Goal: Information Seeking & Learning: Learn about a topic

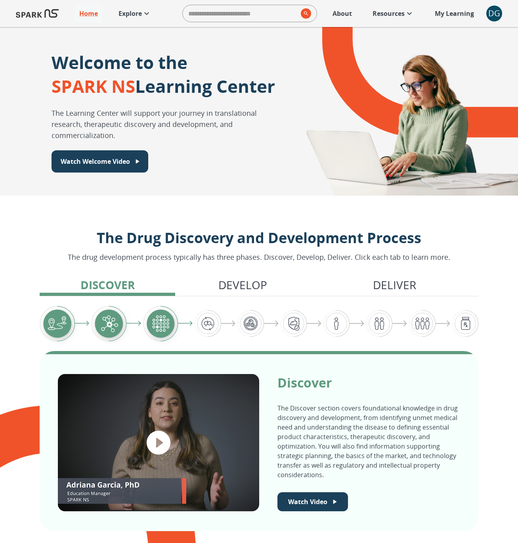
click at [401, 13] on p "Resources" at bounding box center [389, 14] width 32 height 10
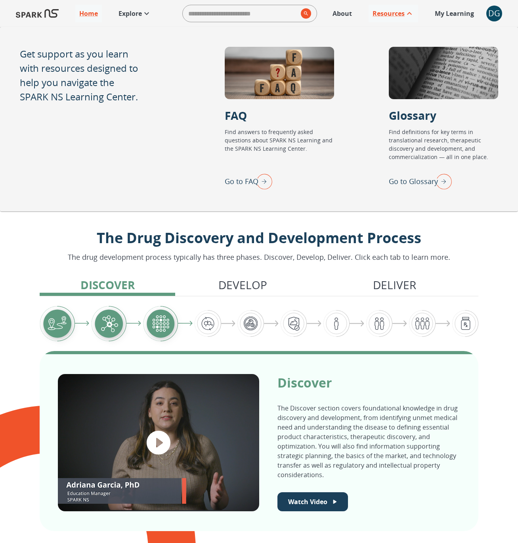
click at [415, 183] on p "Go to Glossary" at bounding box center [413, 181] width 49 height 11
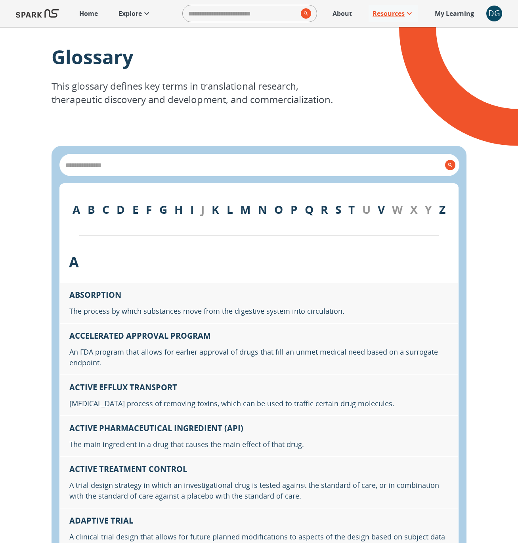
click at [183, 211] on div "A B C D E F G H I J K L M N O P Q R S T U V W X Y Z" at bounding box center [258, 209] width 399 height 52
click at [181, 212] on link "H" at bounding box center [178, 209] width 8 height 15
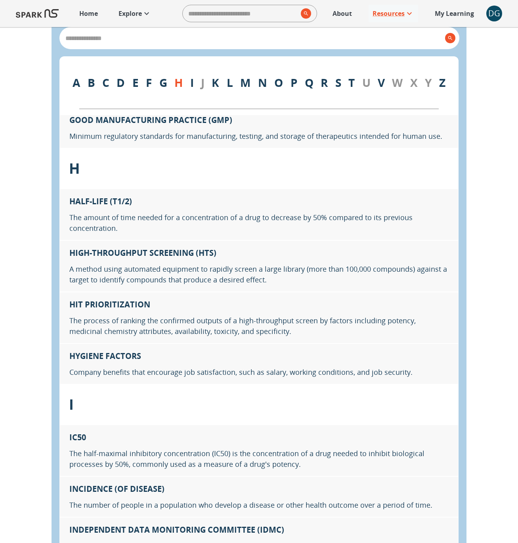
scroll to position [4295, 0]
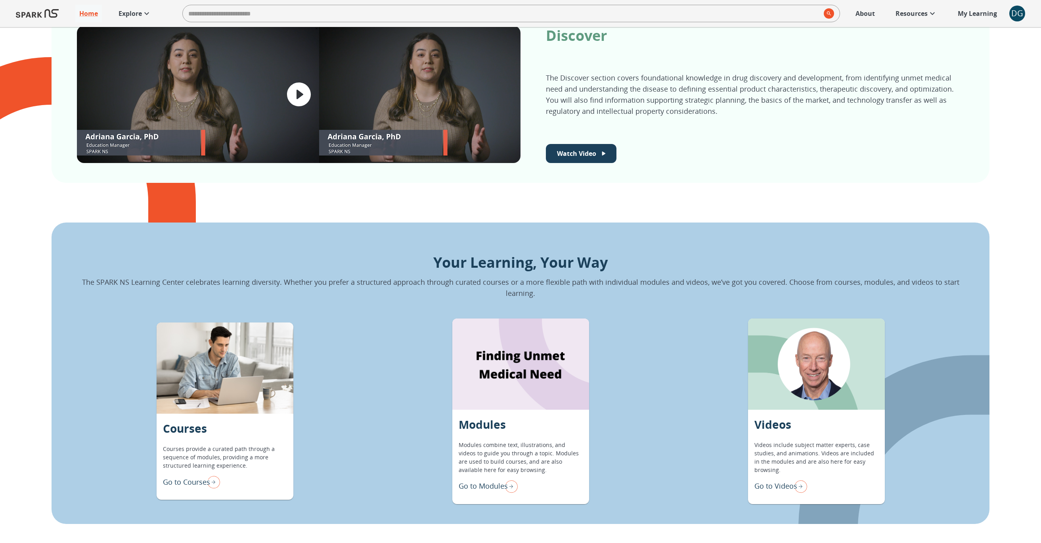
scroll to position [621, 0]
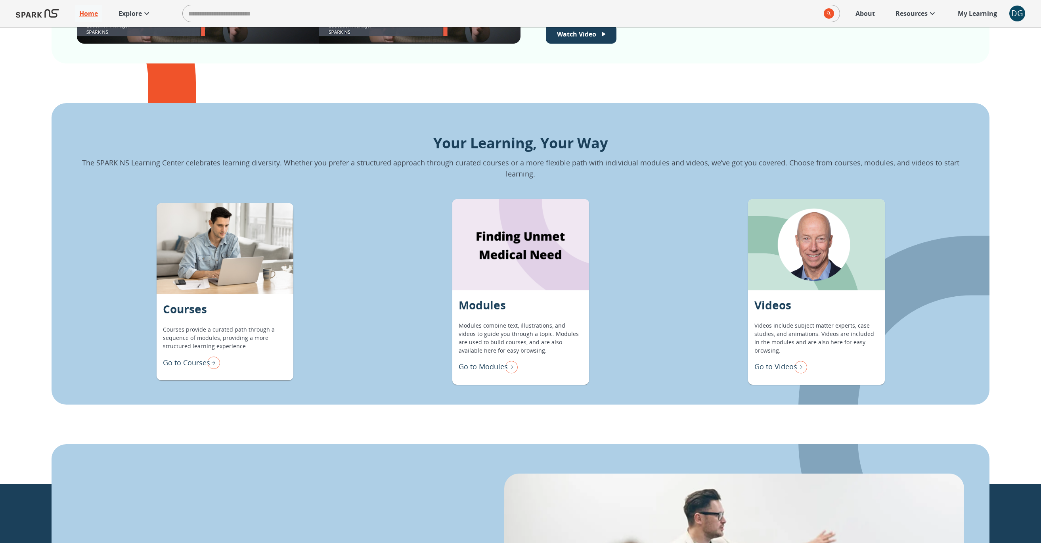
click at [486, 363] on p "Go to Modules" at bounding box center [483, 366] width 49 height 11
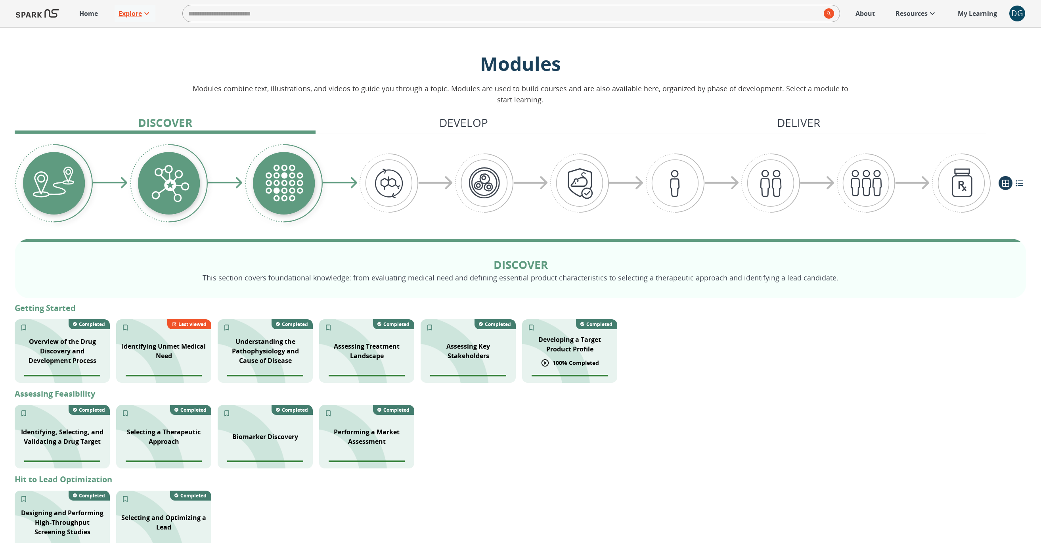
click at [567, 354] on div "Developing a Target Product Profile" at bounding box center [569, 344] width 95 height 29
